Goal: Information Seeking & Learning: Learn about a topic

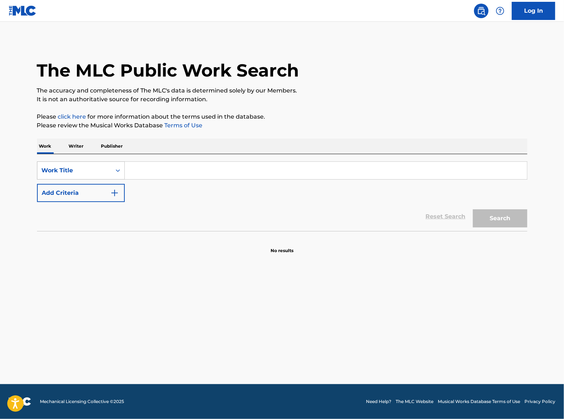
click at [111, 169] on div "Search Form" at bounding box center [117, 170] width 13 height 13
click at [87, 192] on div "Writer Name" at bounding box center [80, 189] width 87 height 18
click at [143, 172] on input "Search Form" at bounding box center [326, 170] width 402 height 17
click at [473, 209] on button "Search" at bounding box center [500, 218] width 54 height 18
type input "[PERSON_NAME]"
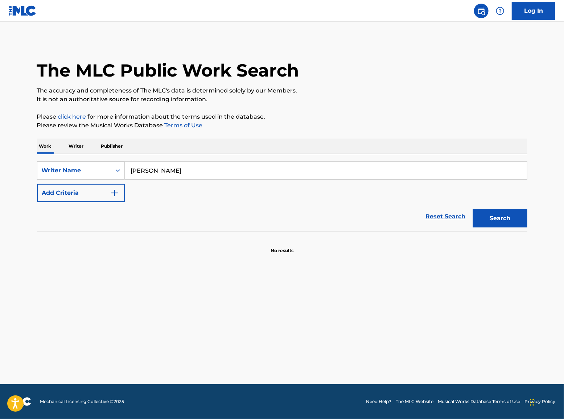
click at [473, 209] on button "Search" at bounding box center [500, 218] width 54 height 18
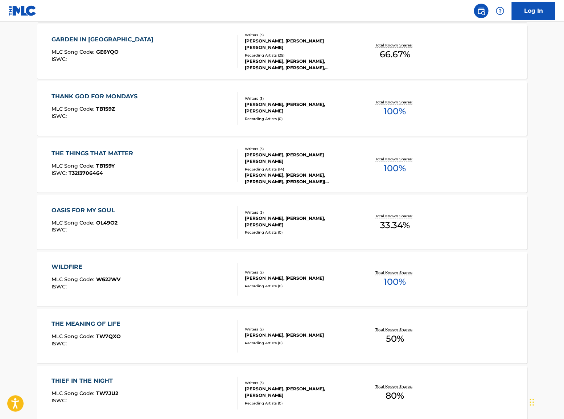
scroll to position [469, 0]
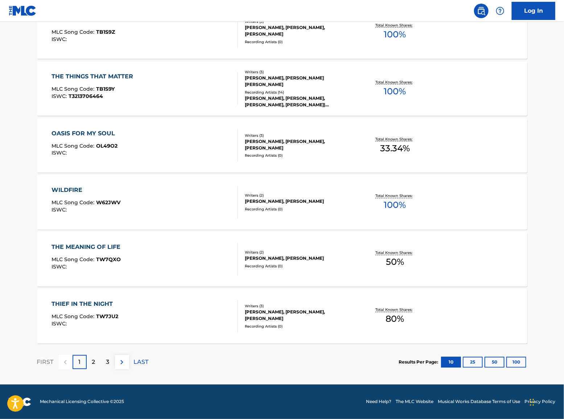
click at [517, 363] on button "100" at bounding box center [516, 362] width 20 height 11
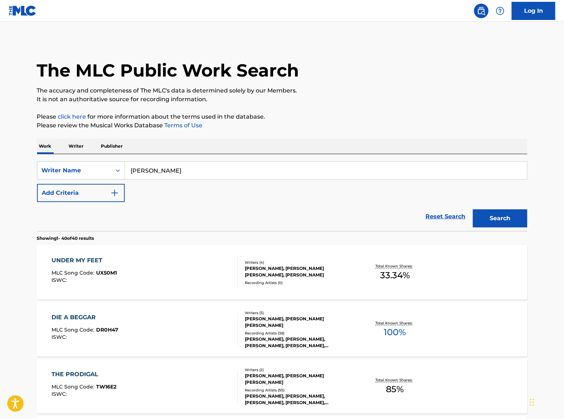
scroll to position [1018, 0]
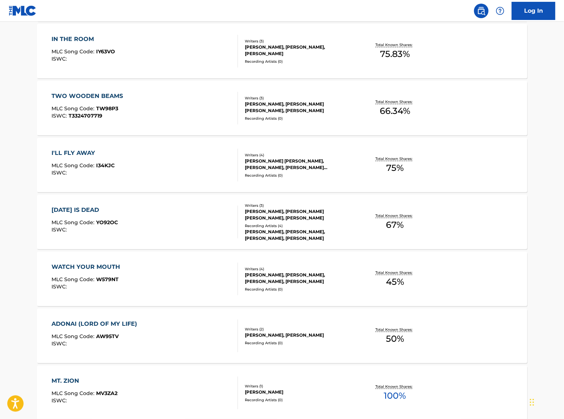
click at [94, 212] on div "[DATE] IS DEAD" at bounding box center [84, 210] width 66 height 9
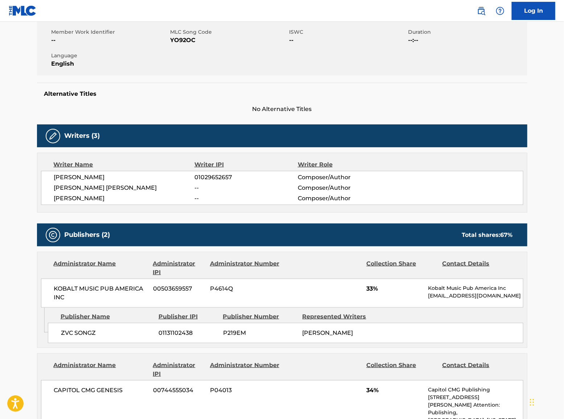
scroll to position [132, 0]
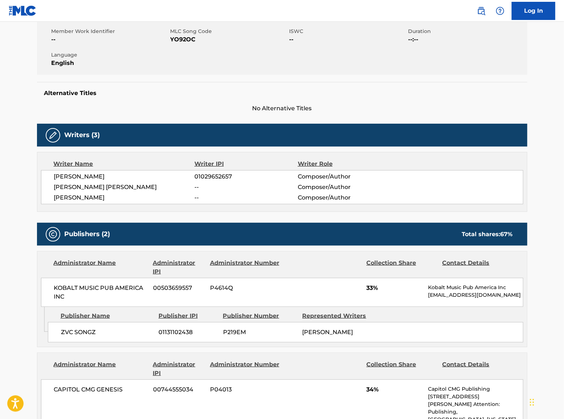
drag, startPoint x: 372, startPoint y: 333, endPoint x: 292, endPoint y: 334, distance: 79.4
click at [292, 334] on div "ZVC SONGZ 01131102438 P219EM [PERSON_NAME]" at bounding box center [285, 332] width 475 height 20
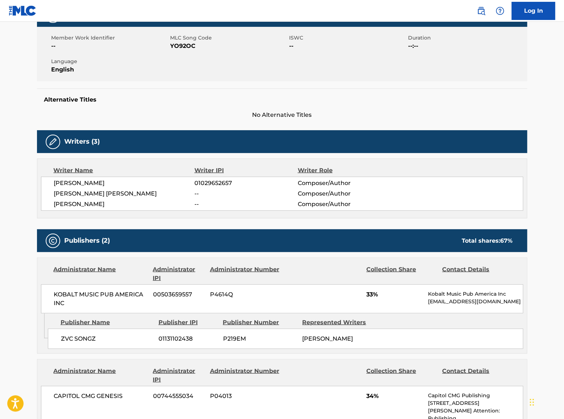
scroll to position [121, 0]
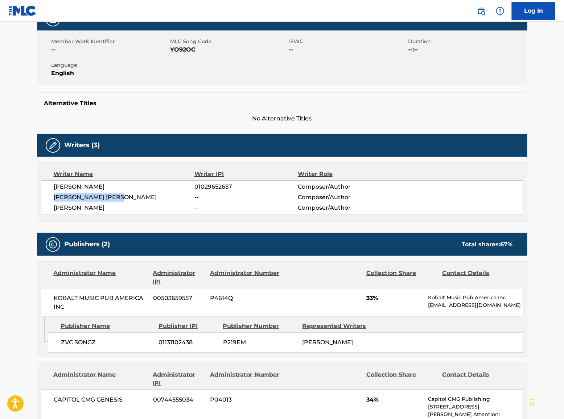
drag, startPoint x: 143, startPoint y: 199, endPoint x: 46, endPoint y: 201, distance: 97.2
click at [46, 201] on div "[PERSON_NAME] 01029652657 Composer/Author [PERSON_NAME] [PERSON_NAME] -- Compos…" at bounding box center [282, 197] width 482 height 34
click at [80, 211] on span "[PERSON_NAME]" at bounding box center [124, 207] width 141 height 9
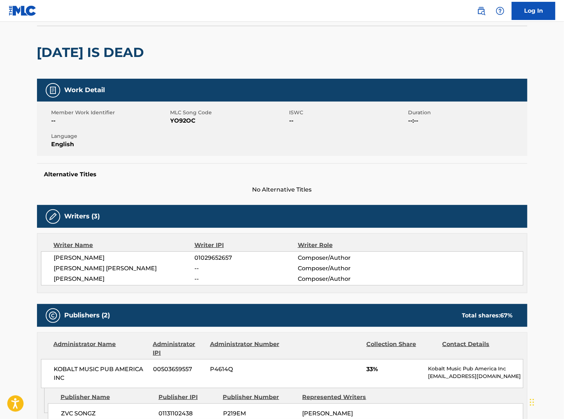
scroll to position [0, 0]
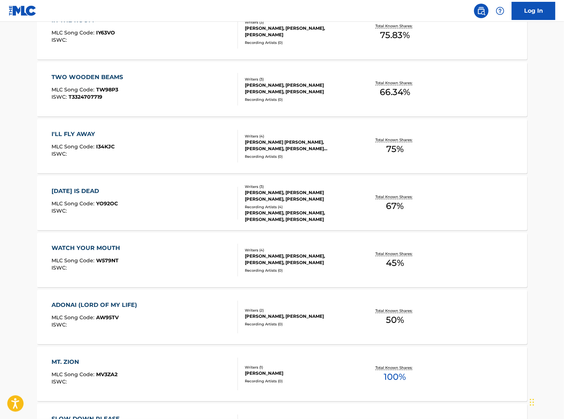
scroll to position [2173, 0]
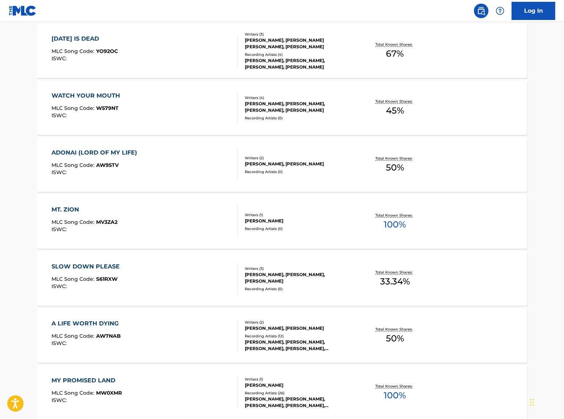
scroll to position [677, 0]
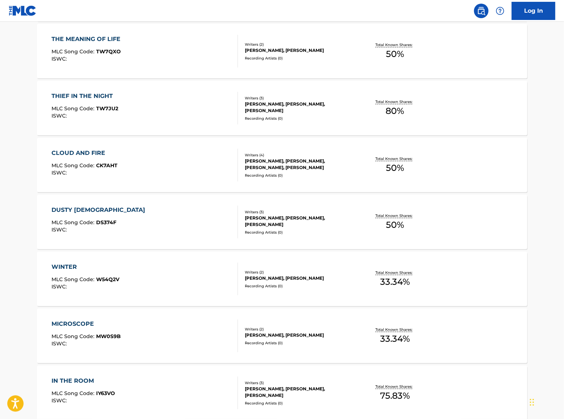
click at [85, 209] on div "DUSTY [DEMOGRAPHIC_DATA]" at bounding box center [99, 210] width 97 height 9
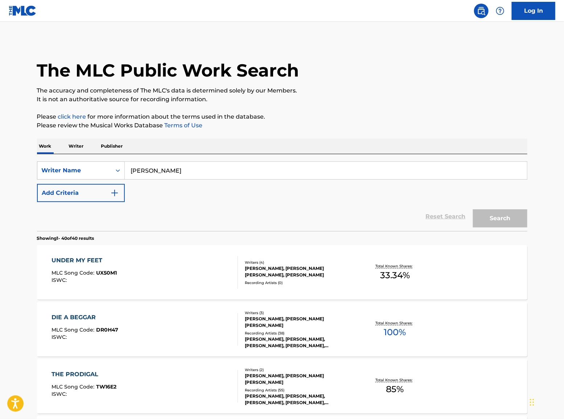
scroll to position [696, 0]
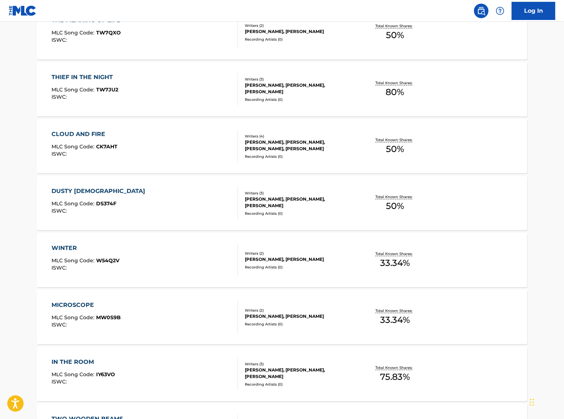
click at [73, 132] on div "CLOUD AND FIRE" at bounding box center [84, 134] width 66 height 9
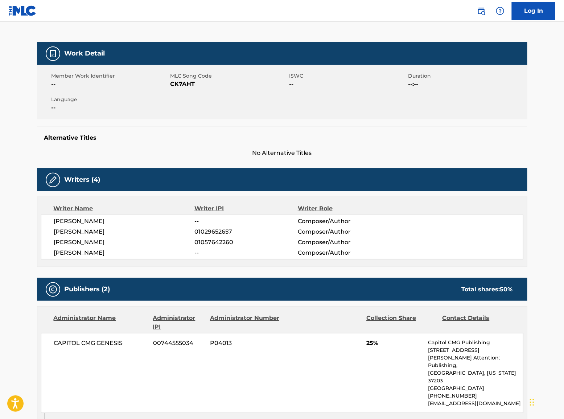
scroll to position [99, 0]
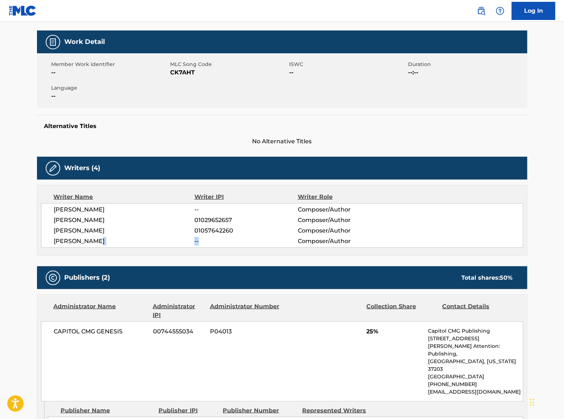
drag, startPoint x: 192, startPoint y: 239, endPoint x: 209, endPoint y: 239, distance: 17.0
click at [209, 239] on div "[PERSON_NAME] -- Composer/Author" at bounding box center [288, 241] width 469 height 9
click at [216, 240] on span "--" at bounding box center [245, 241] width 103 height 9
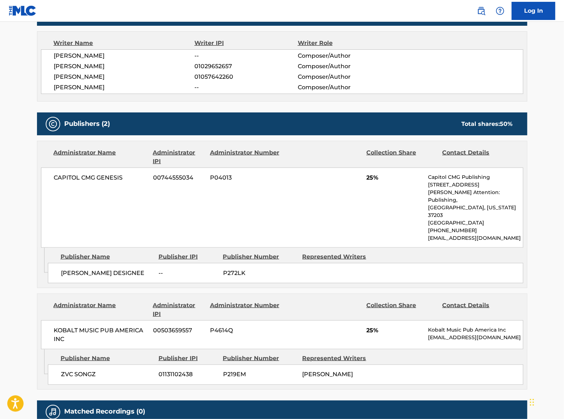
scroll to position [264, 0]
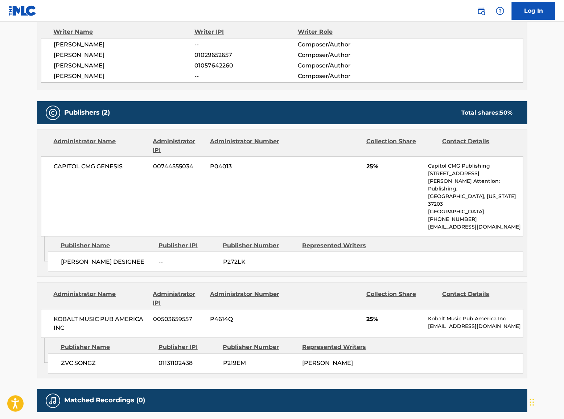
drag, startPoint x: 371, startPoint y: 364, endPoint x: 296, endPoint y: 361, distance: 75.9
click at [296, 361] on div "ZVC SONGZ 01131102438 P219EM [PERSON_NAME]" at bounding box center [285, 363] width 475 height 20
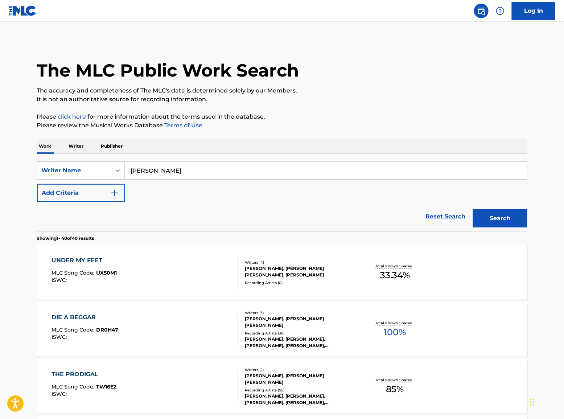
scroll to position [1246, 0]
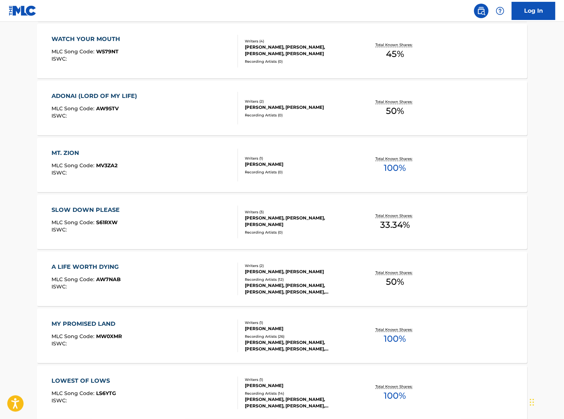
click at [84, 211] on div "SLOW DOWN PLEASE" at bounding box center [87, 210] width 72 height 9
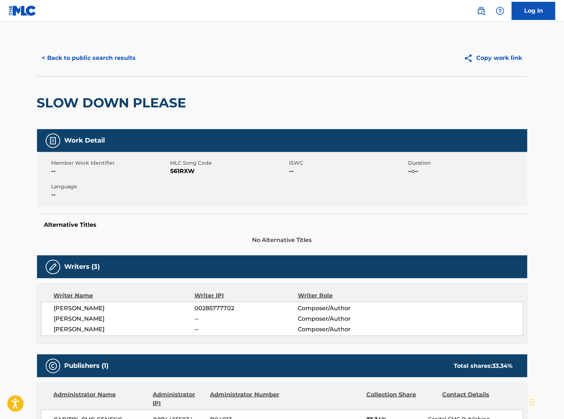
drag, startPoint x: 49, startPoint y: 307, endPoint x: 128, endPoint y: 317, distance: 79.7
click at [133, 313] on div "[PERSON_NAME] 00285777702 Composer/Author [PERSON_NAME] -- Composer/Author [PER…" at bounding box center [282, 319] width 482 height 34
click at [122, 321] on span "[PERSON_NAME]" at bounding box center [124, 318] width 141 height 9
drag, startPoint x: 113, startPoint y: 319, endPoint x: 437, endPoint y: 238, distance: 334.1
click at [113, 319] on span "[PERSON_NAME]" at bounding box center [124, 318] width 141 height 9
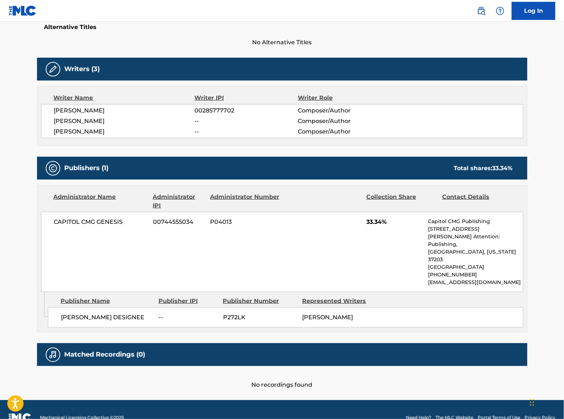
scroll to position [206, 0]
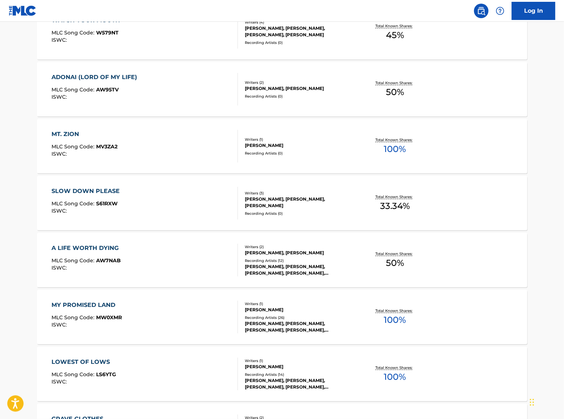
scroll to position [961, 0]
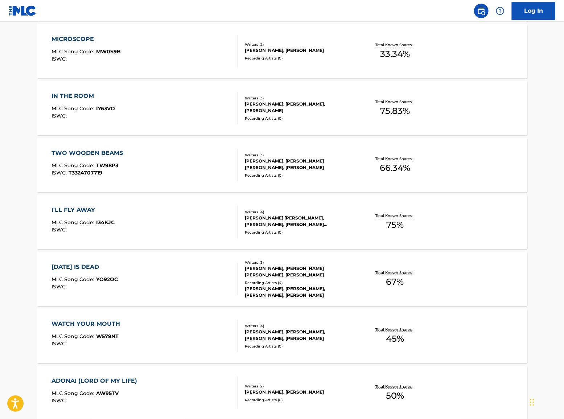
click at [87, 210] on div "I'LL FLY AWAY" at bounding box center [82, 210] width 63 height 9
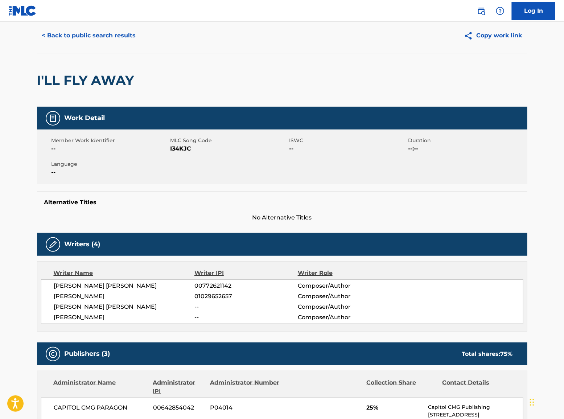
scroll to position [33, 0]
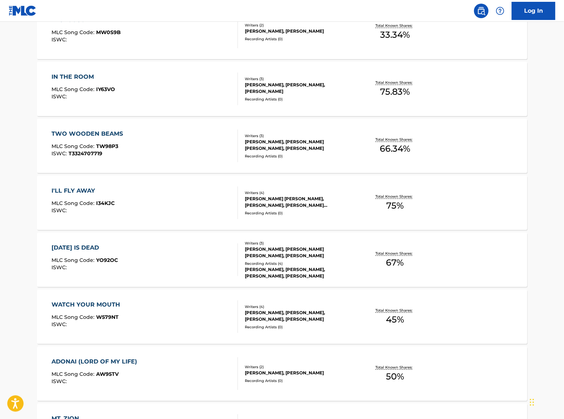
scroll to position [506, 0]
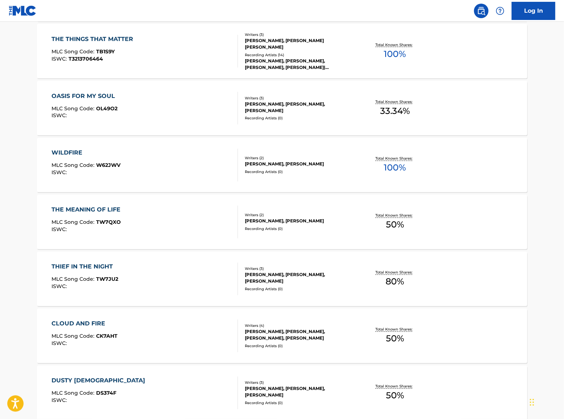
click at [105, 210] on div "THE MEANING OF LIFE" at bounding box center [87, 210] width 73 height 9
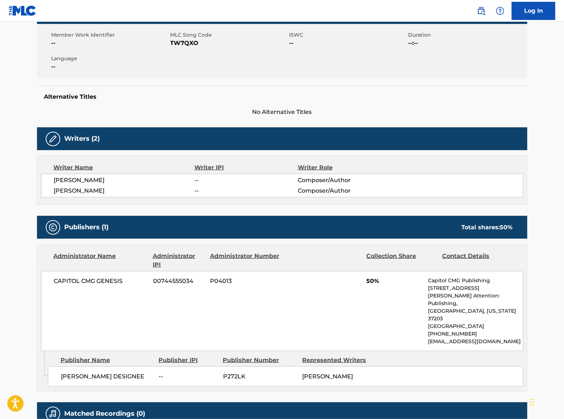
scroll to position [132, 0]
